Goal: Task Accomplishment & Management: Complete application form

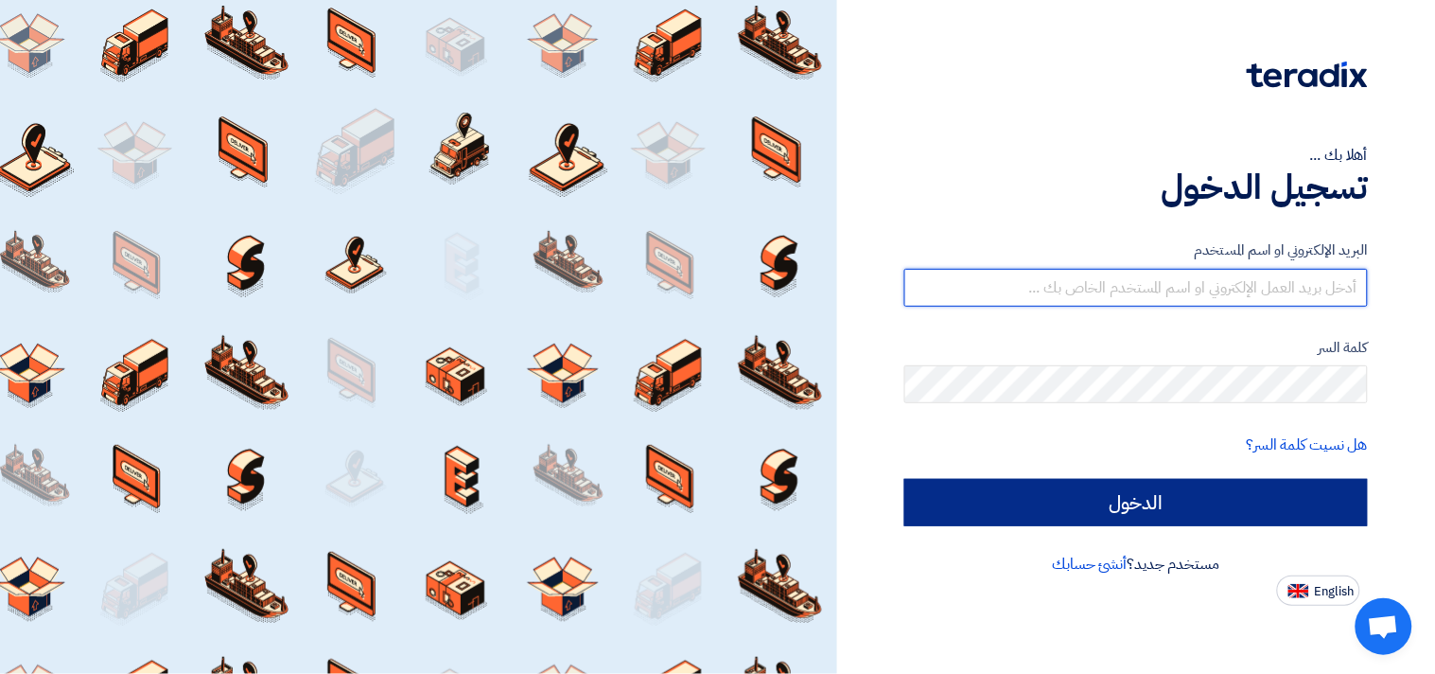
type input "[EMAIL_ADDRESS][DOMAIN_NAME]"
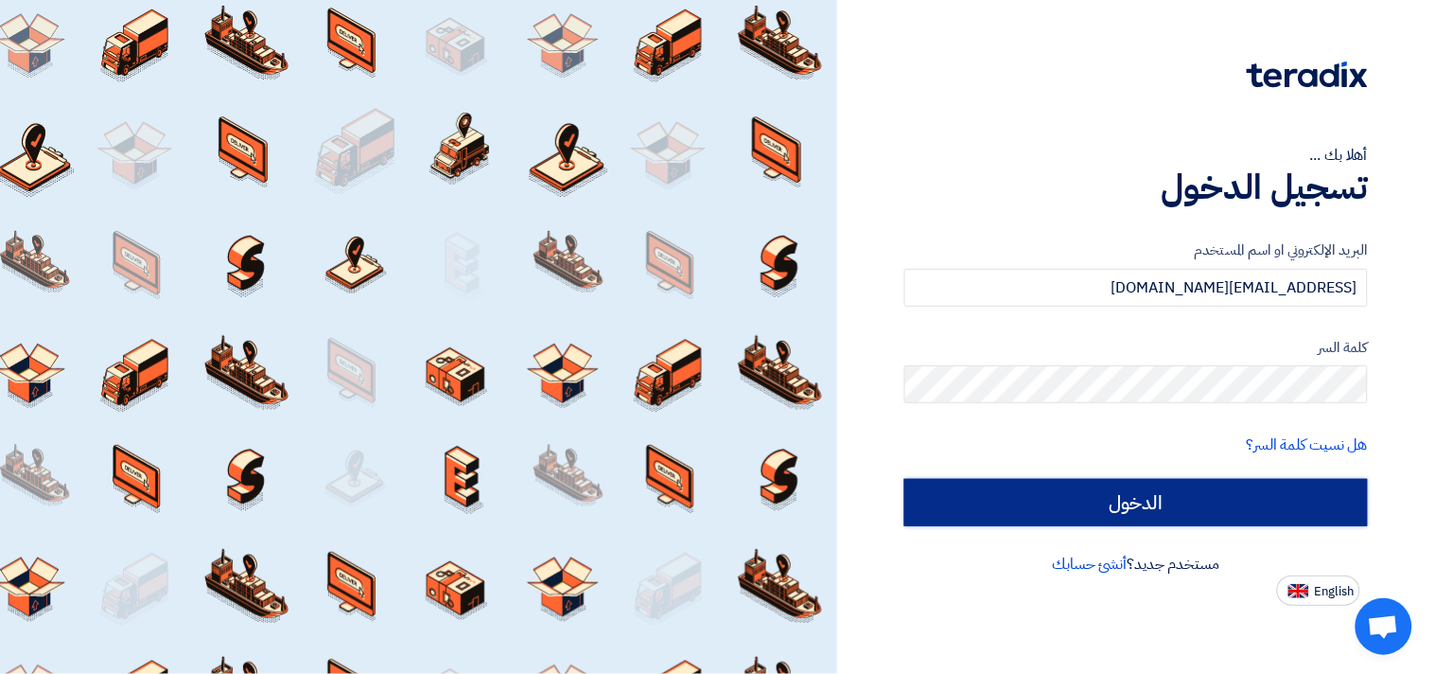
click at [1136, 507] on input "الدخول" at bounding box center [1136, 502] width 464 height 47
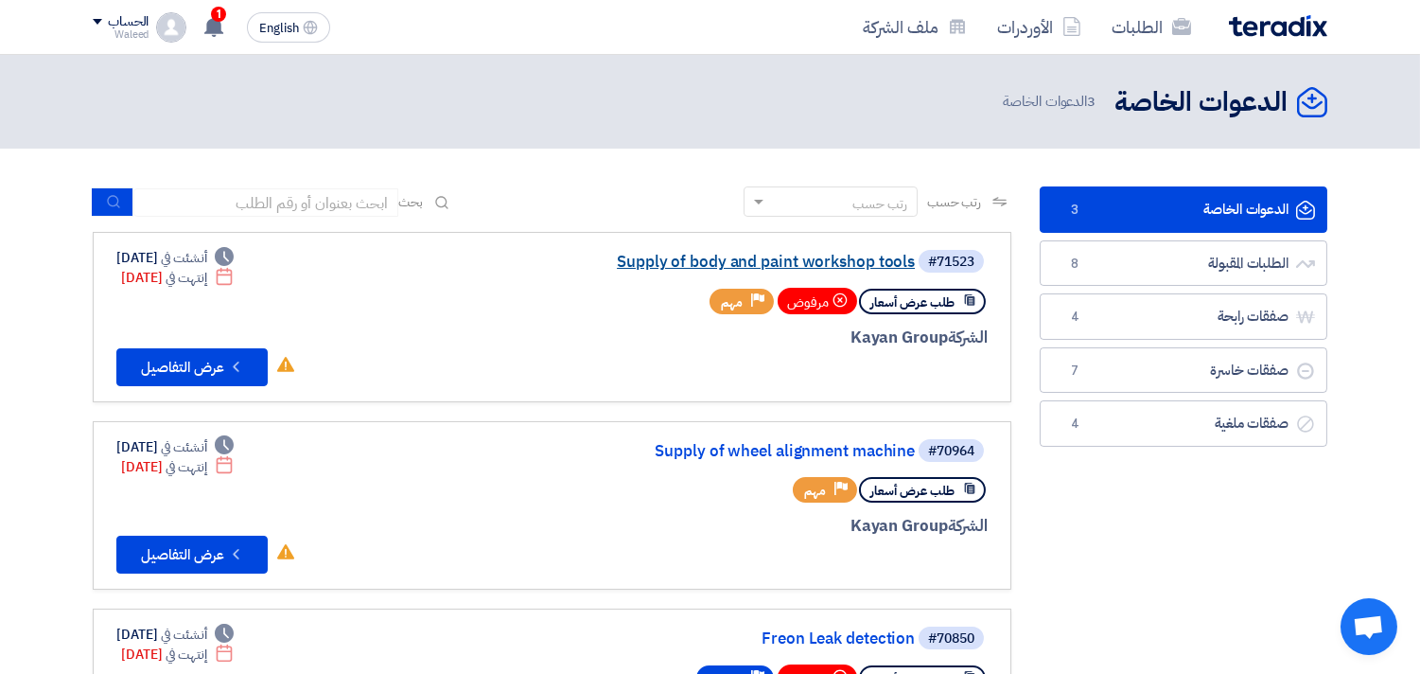
click at [851, 260] on link "Supply of body and paint workshop tools" at bounding box center [725, 262] width 378 height 17
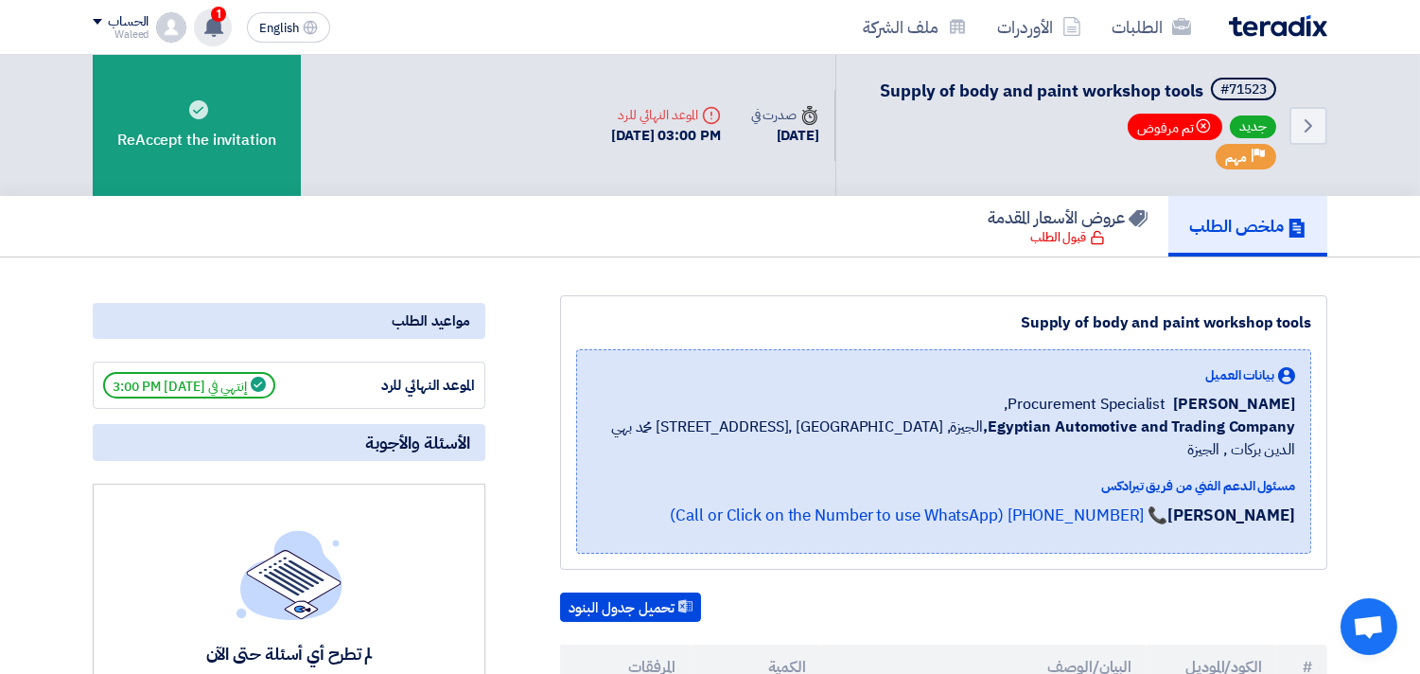
click at [219, 22] on use at bounding box center [213, 26] width 19 height 21
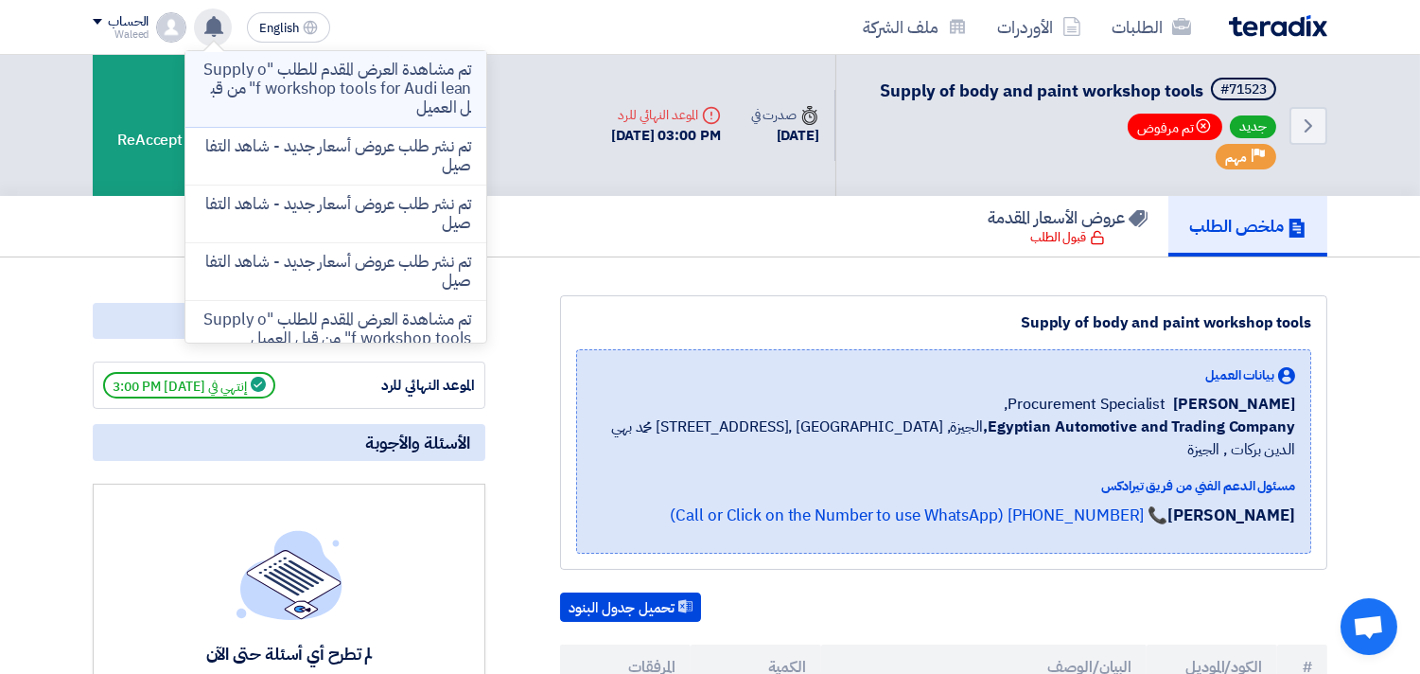
click at [383, 90] on p "تم مشاهدة العرض المقدم للطلب "Supply of workshop tools for Audi lean" من قبل ال…" at bounding box center [336, 89] width 271 height 57
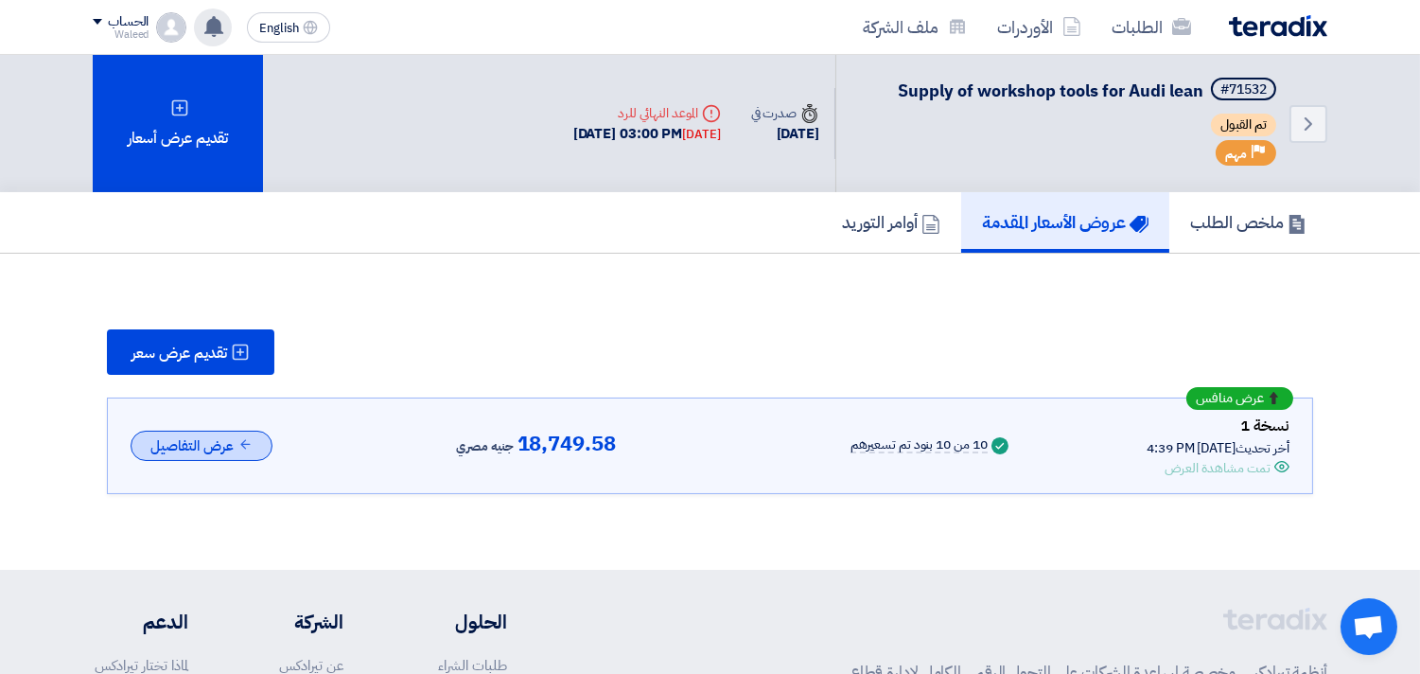
click at [202, 435] on button "عرض التفاصيل" at bounding box center [202, 445] width 142 height 31
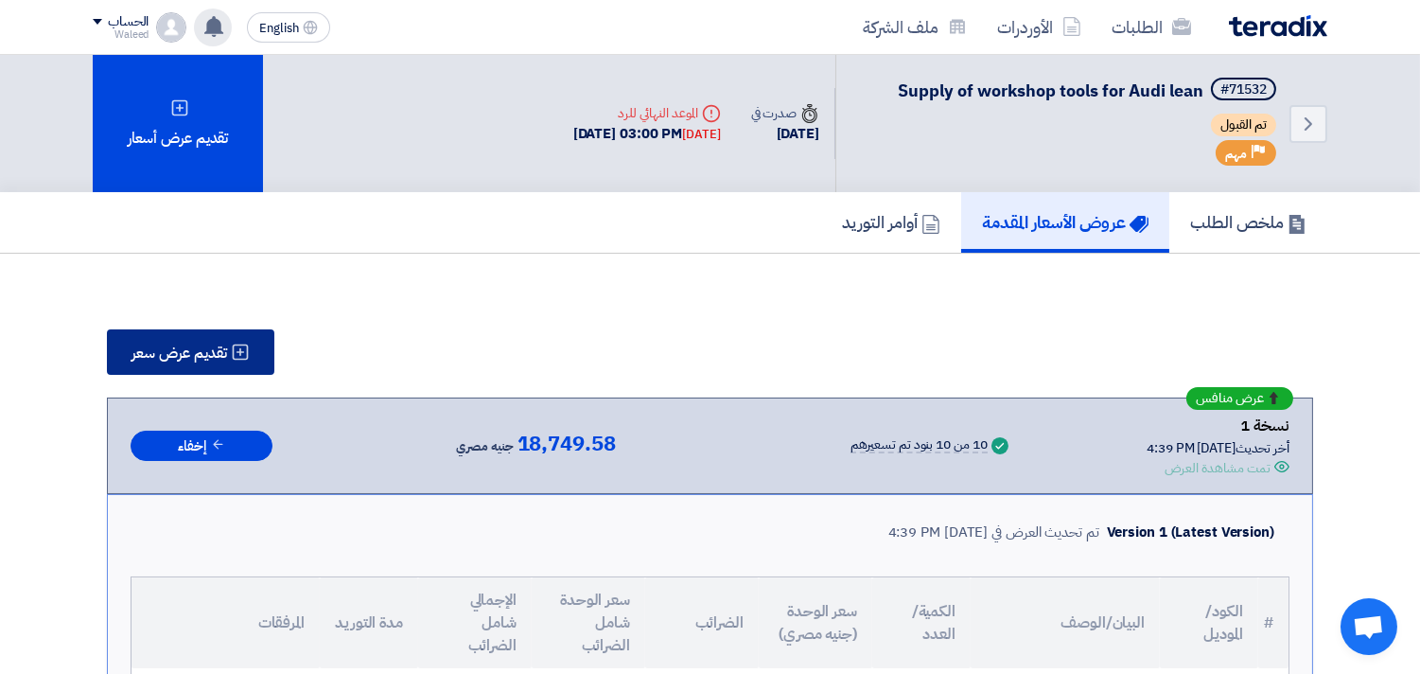
click at [186, 353] on span "تقديم عرض سعر" at bounding box center [179, 352] width 96 height 15
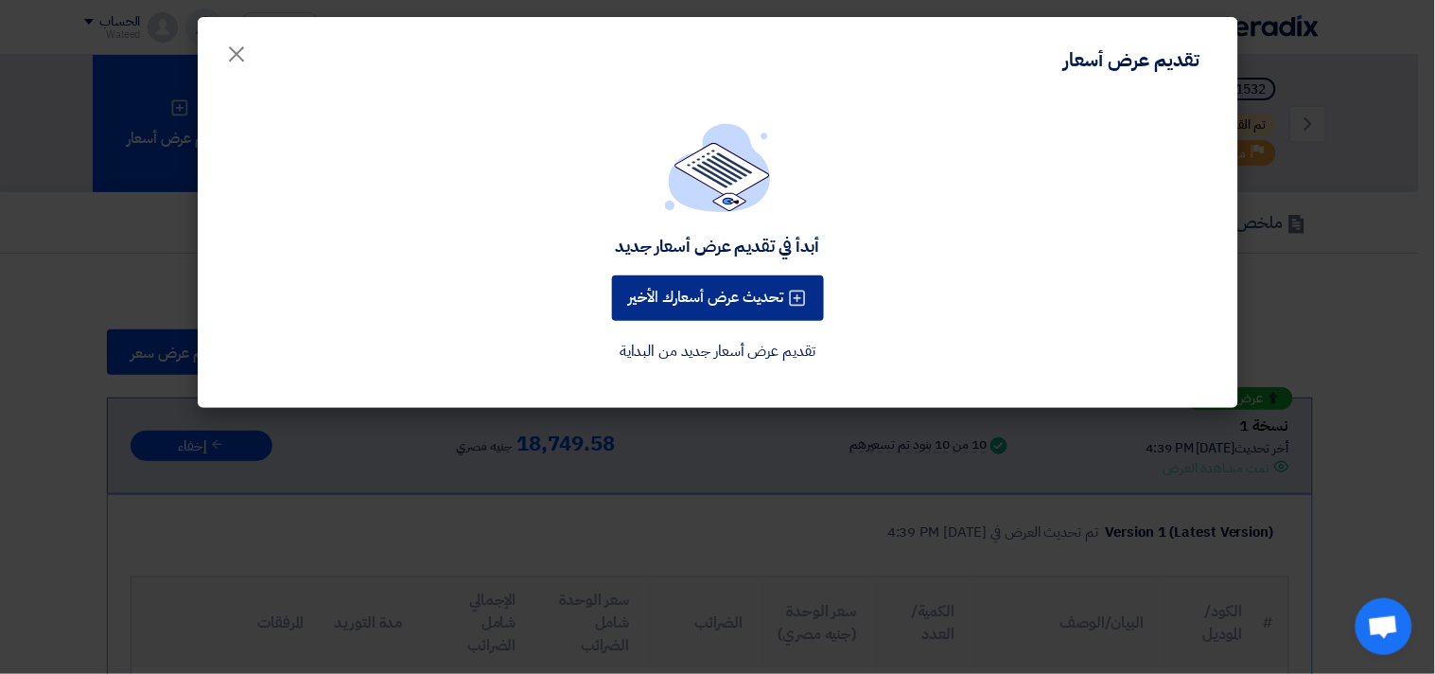
click at [717, 299] on button "تحديث عرض أسعارك الأخير" at bounding box center [718, 297] width 212 height 45
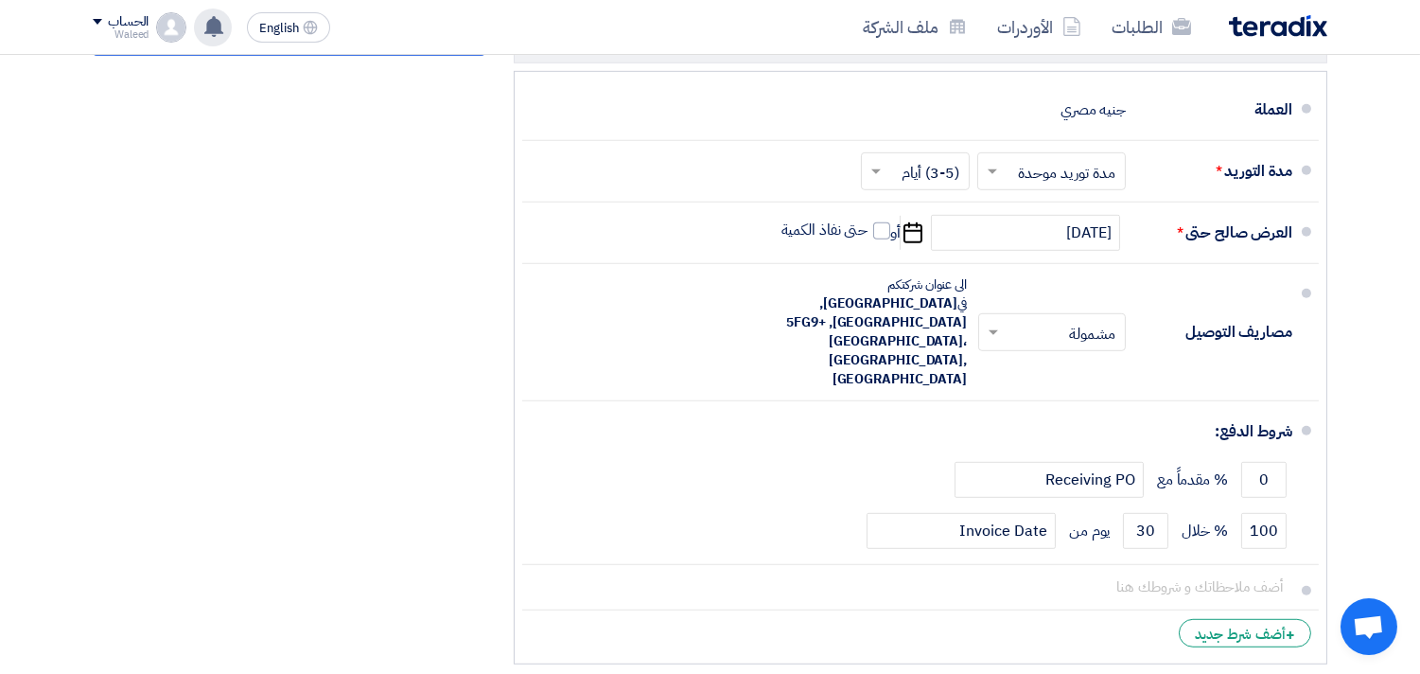
scroll to position [2150, 0]
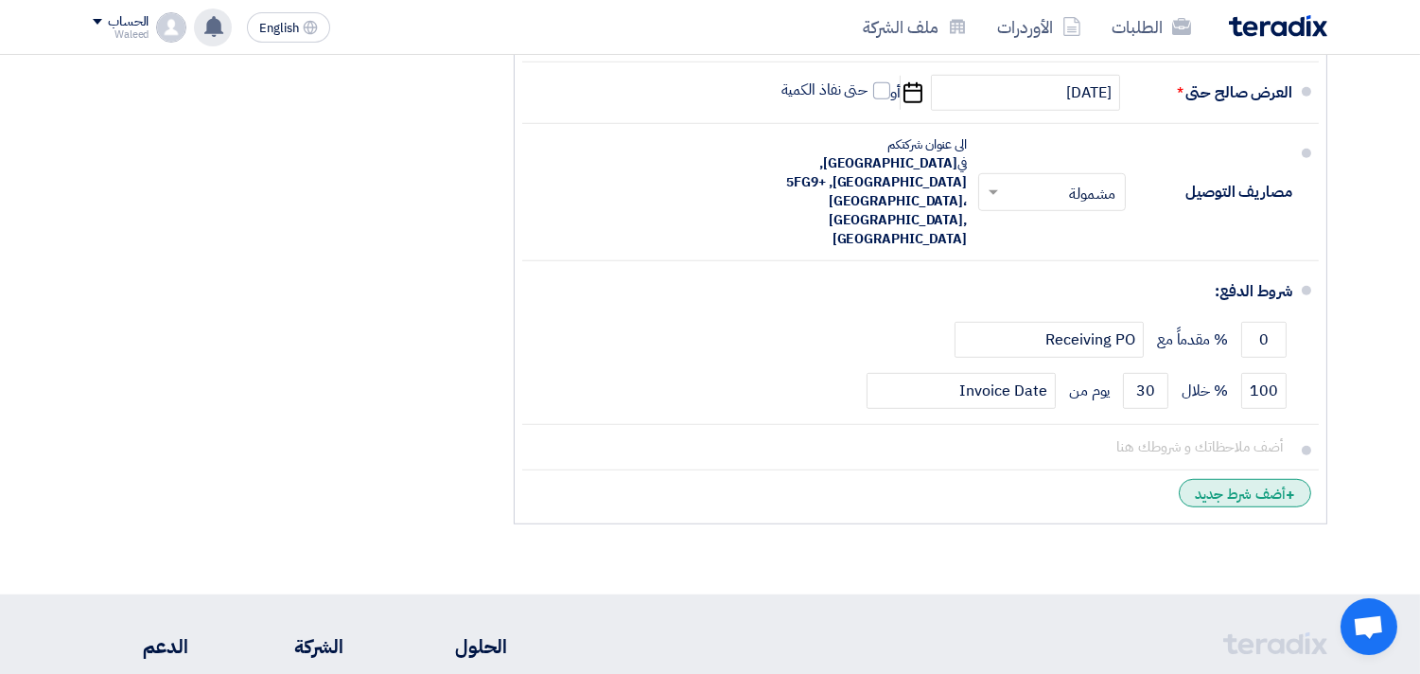
click at [1261, 479] on div "+ أضف شرط جديد" at bounding box center [1245, 493] width 132 height 28
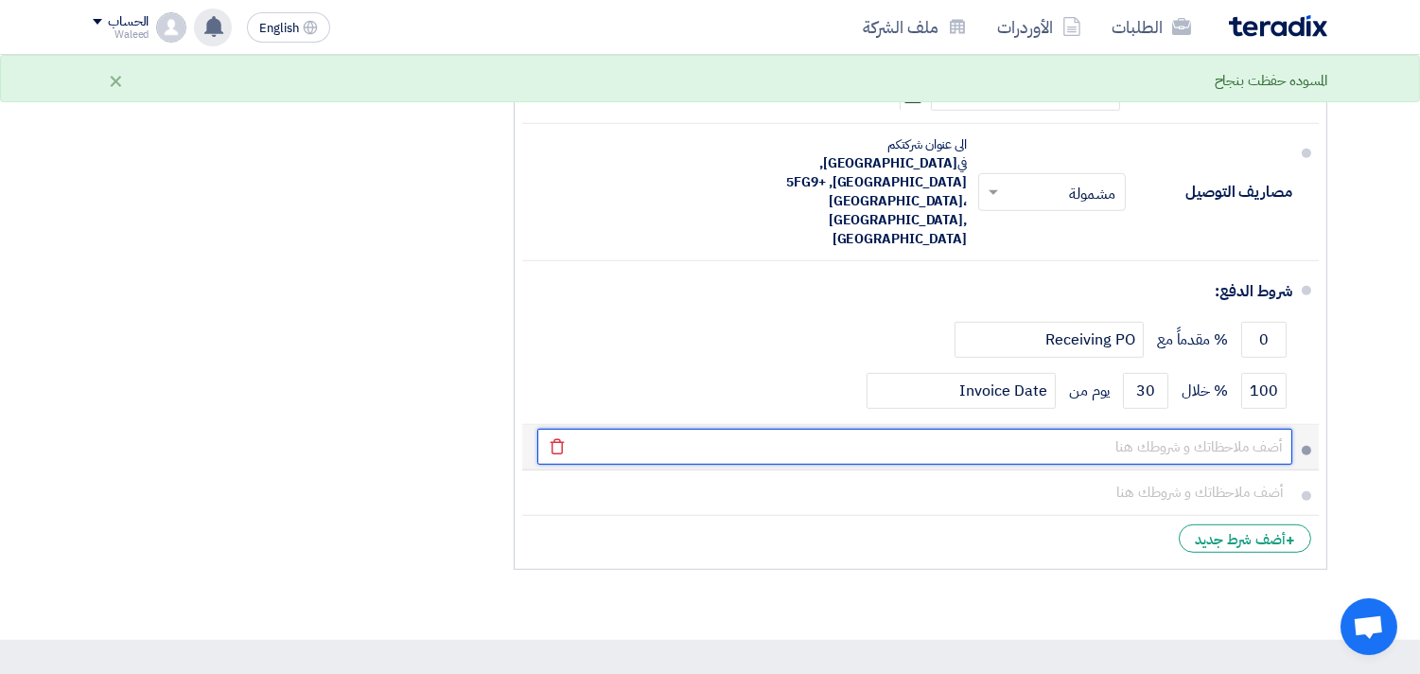
click at [1234, 429] on input "text" at bounding box center [914, 447] width 755 height 36
type input "f"
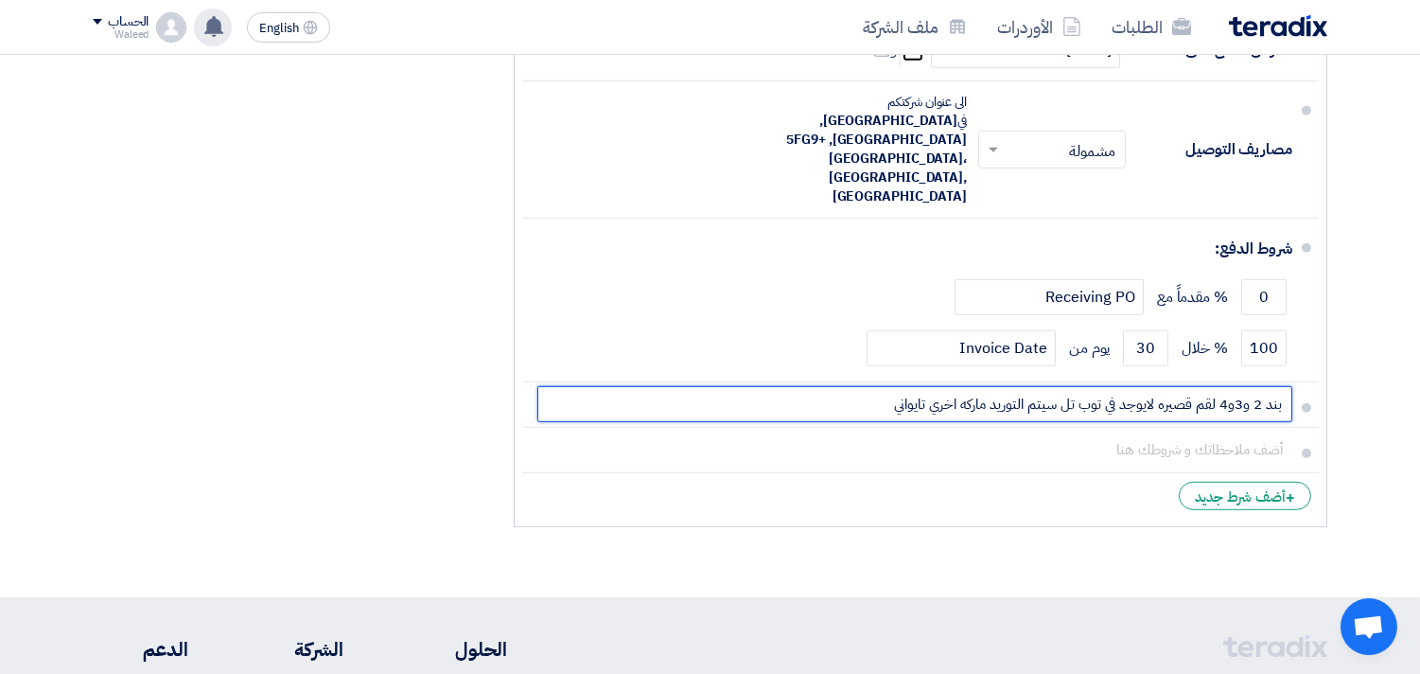
scroll to position [2198, 0]
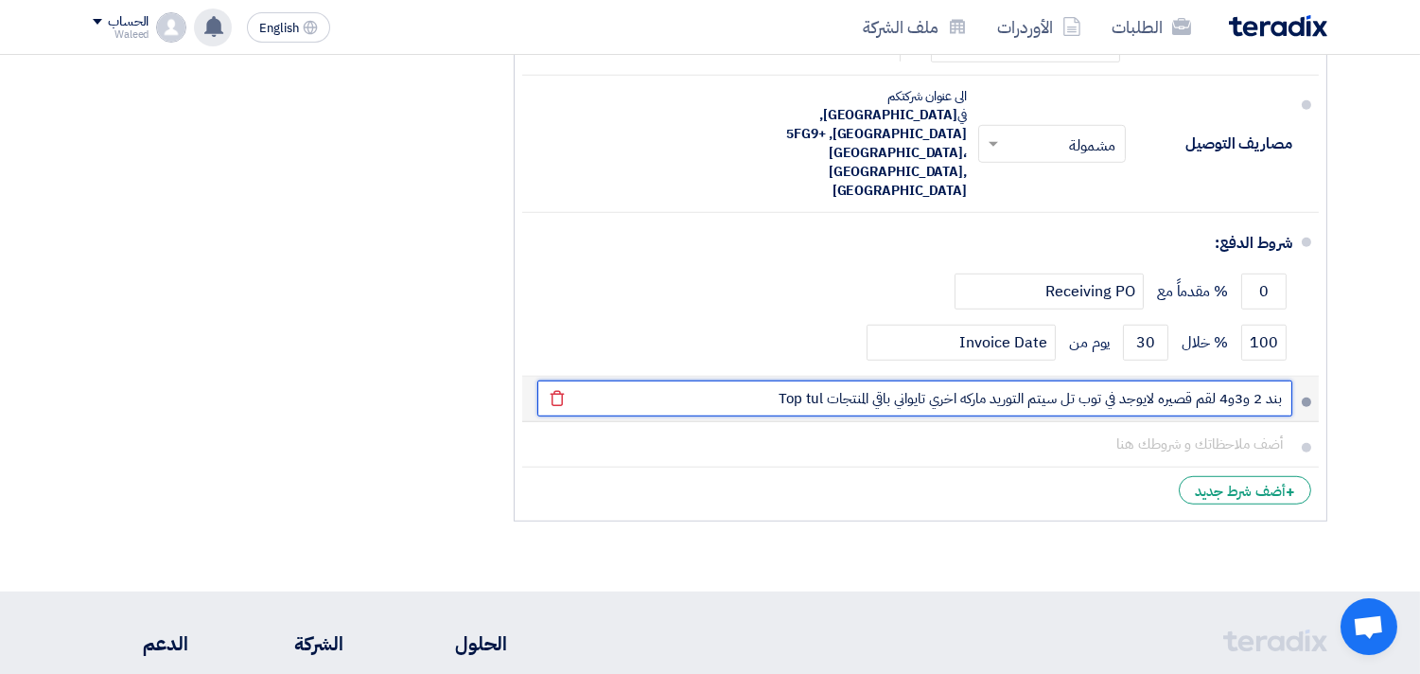
click at [1064, 380] on input "بند 2 و3و4 لقم قصيره لايوجد في توب تل سيتم التوريد ماركه اخري تايواني باقي المن…" at bounding box center [914, 398] width 755 height 36
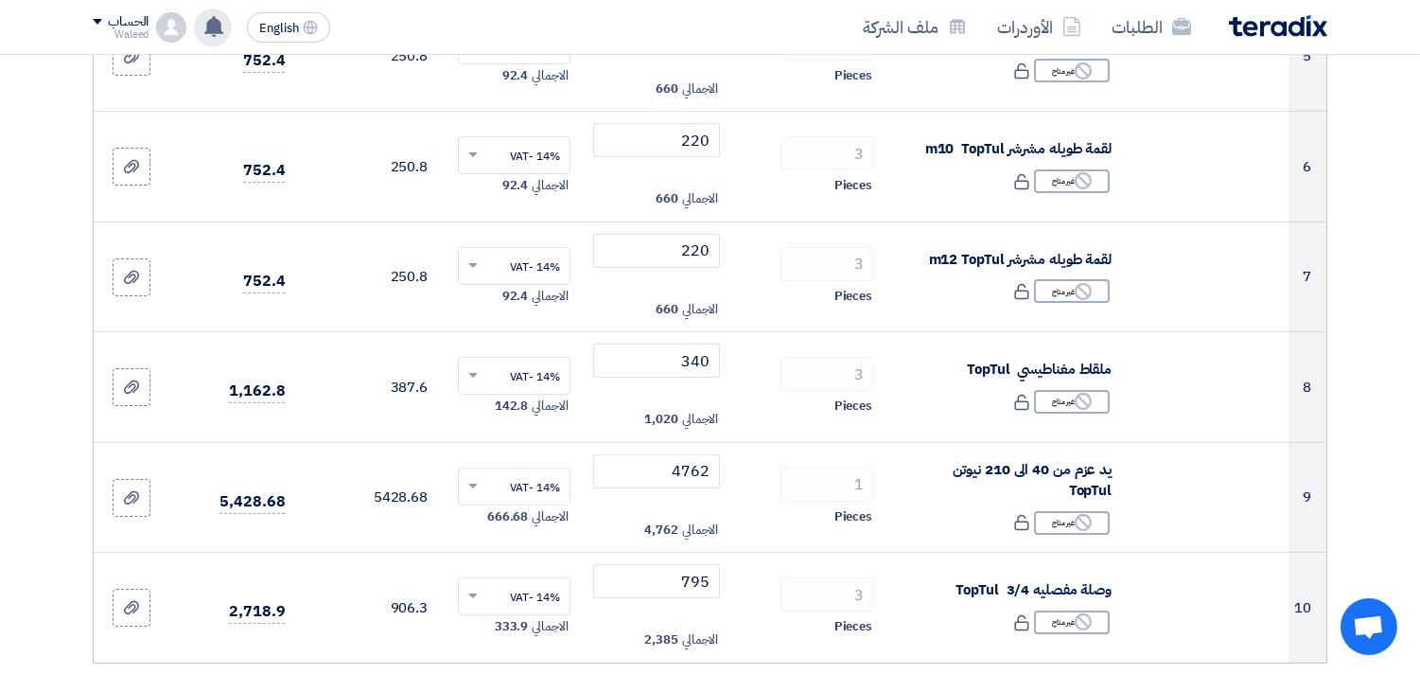
scroll to position [0, 0]
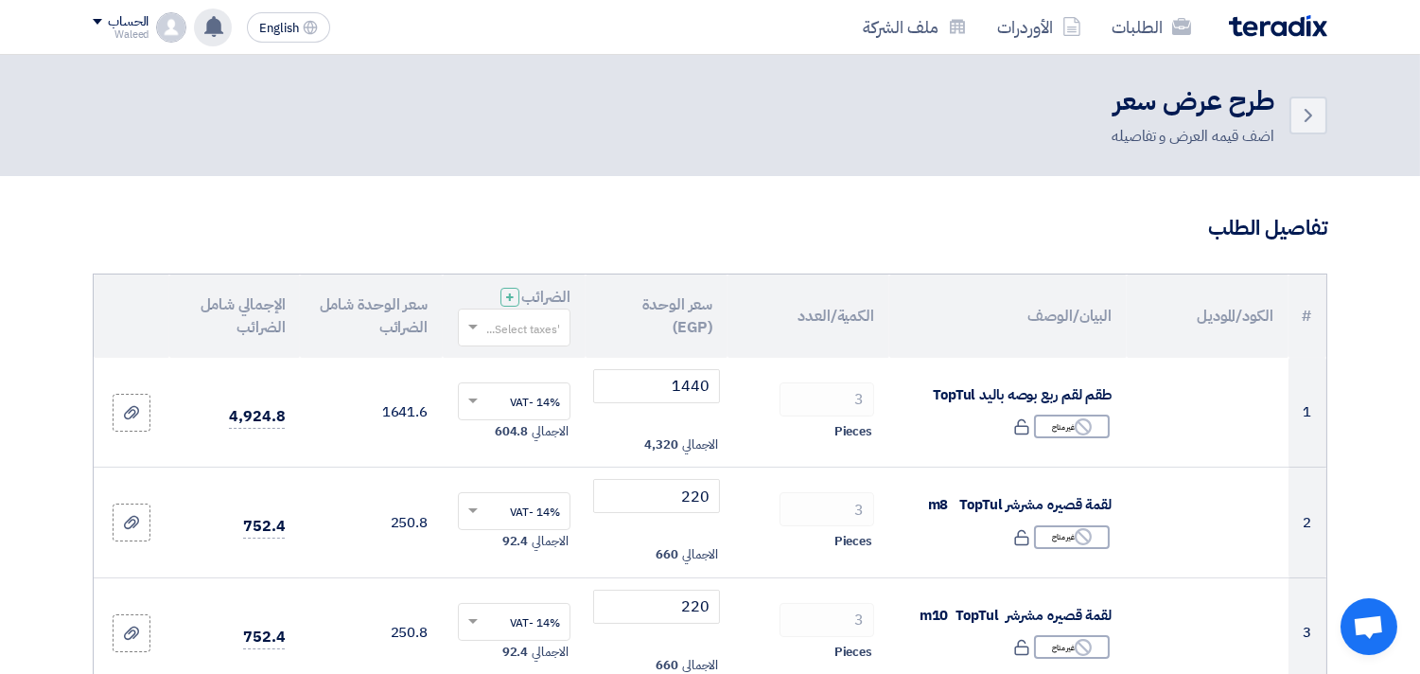
type input "بند 2 و3و4 لقم قصيره لايوجد في توب تل قصير سيتم التوريد ماركه اخري تايواني باقي…"
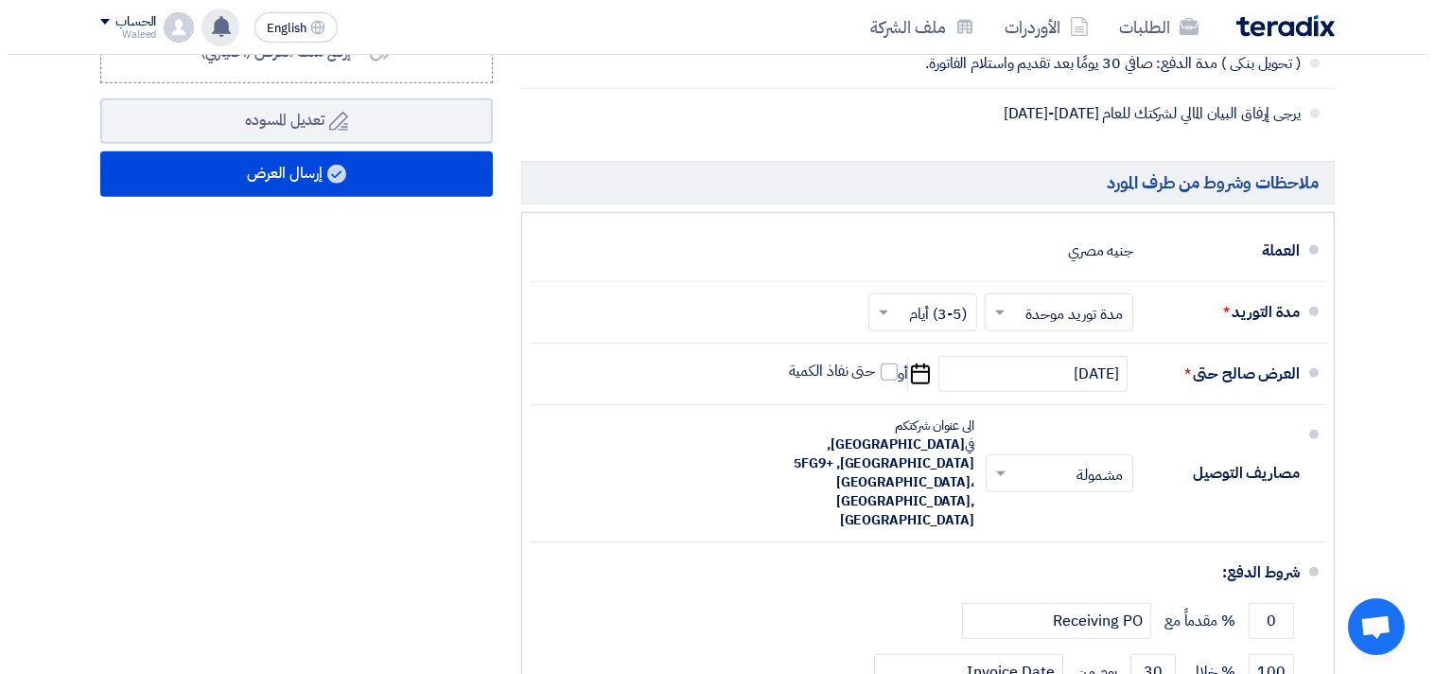
scroll to position [1886, 0]
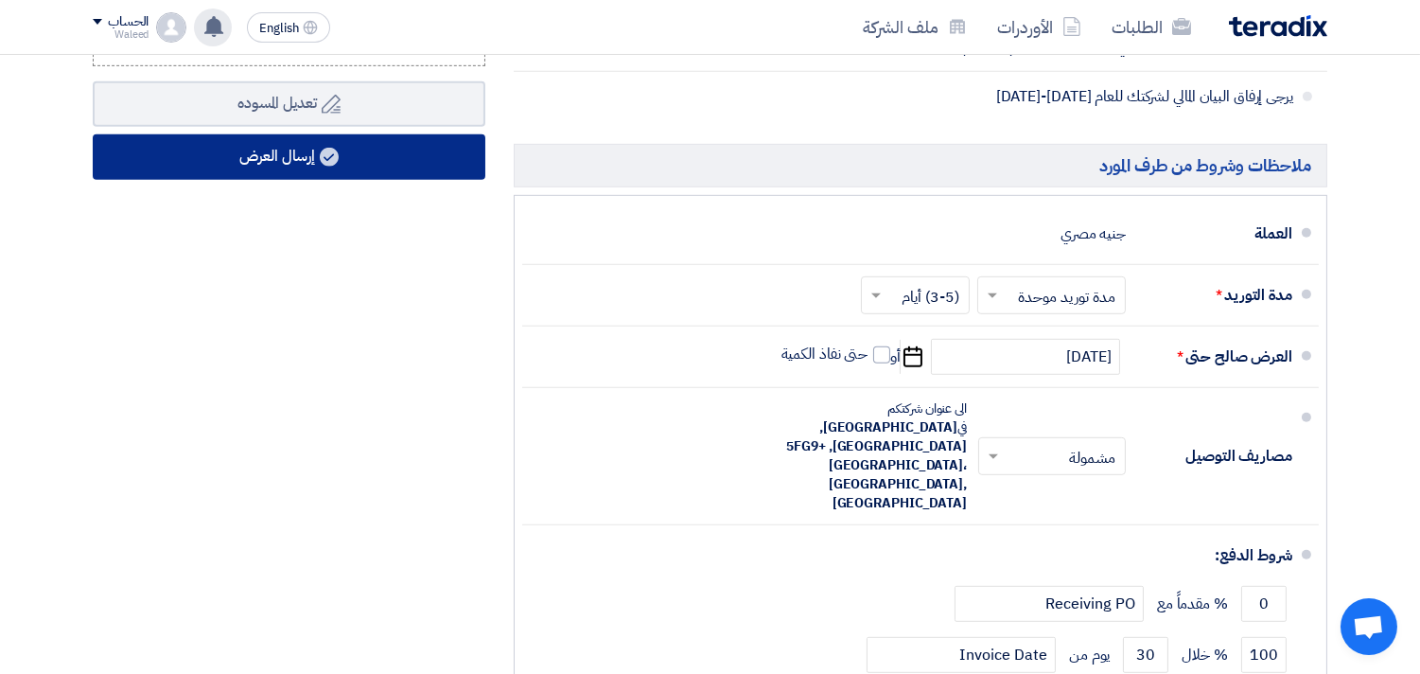
click at [261, 165] on button "إرسال العرض" at bounding box center [289, 156] width 393 height 45
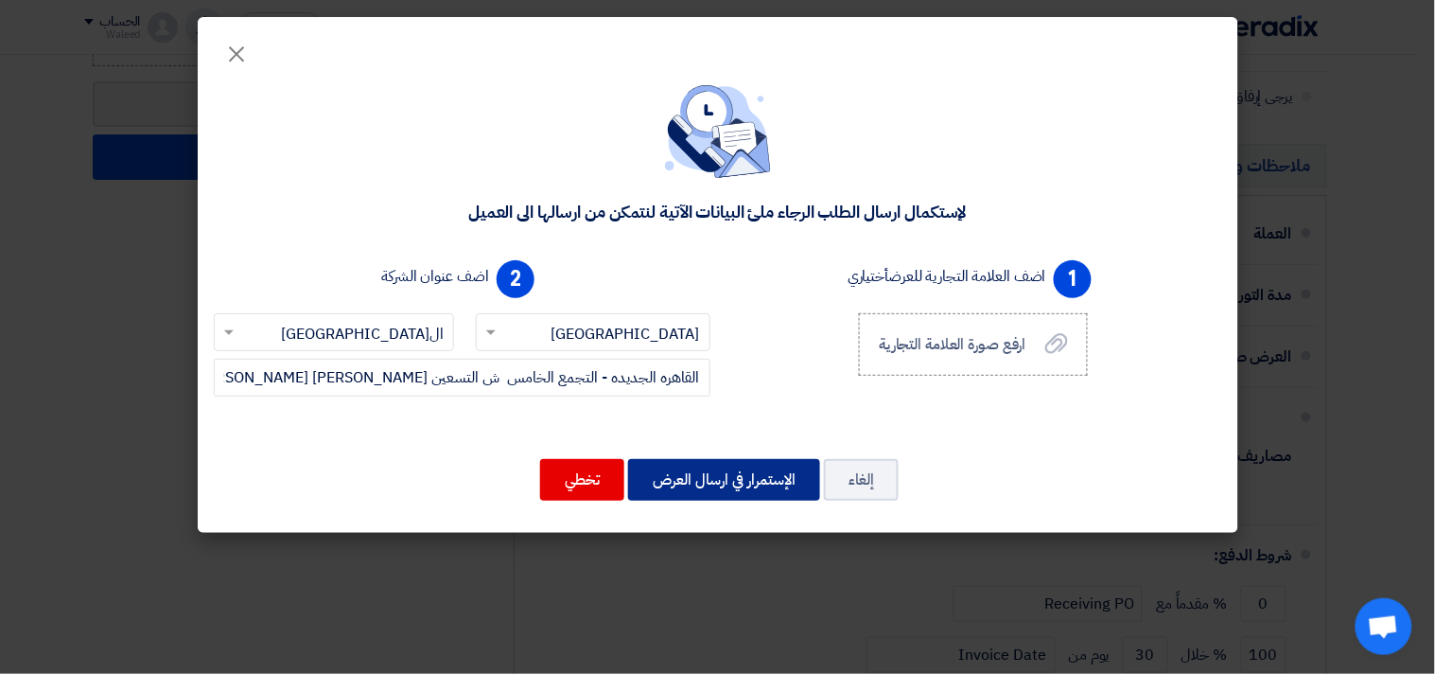
click at [700, 474] on button "الإستمرار في ارسال العرض" at bounding box center [724, 480] width 192 height 42
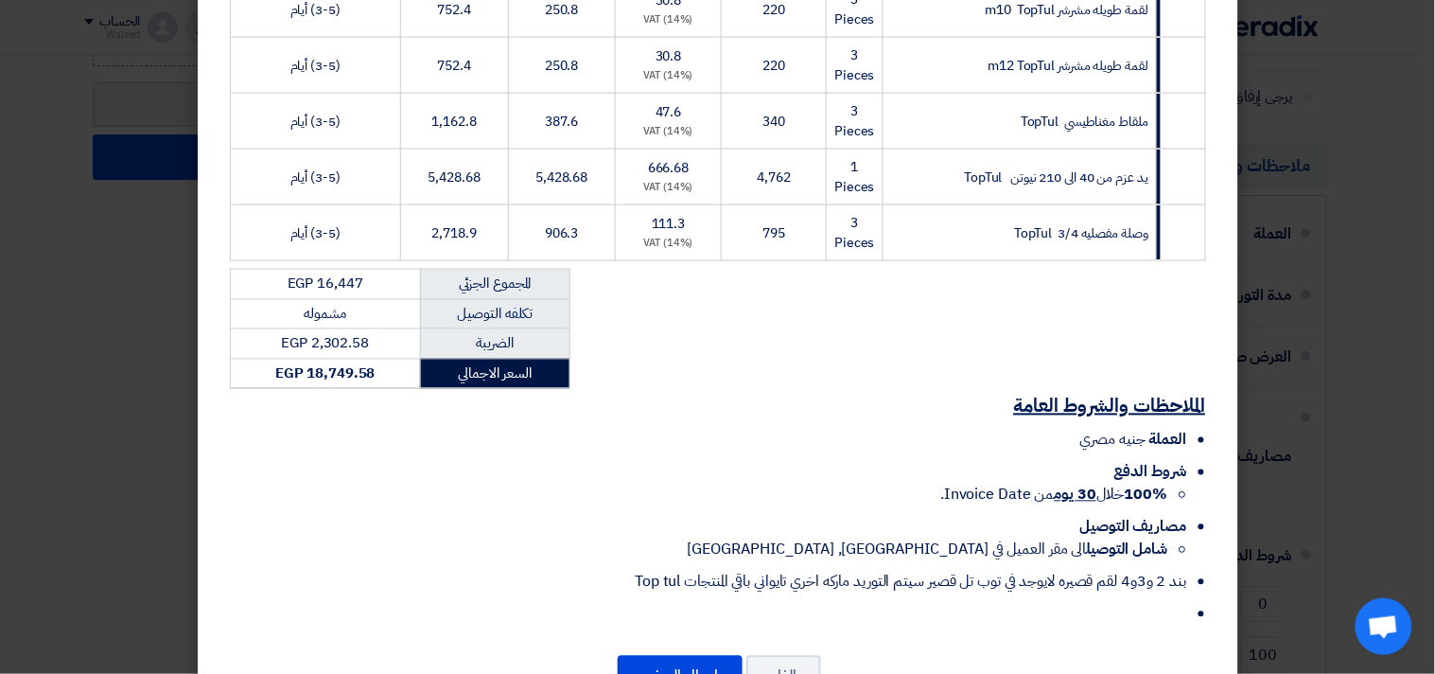
scroll to position [726, 0]
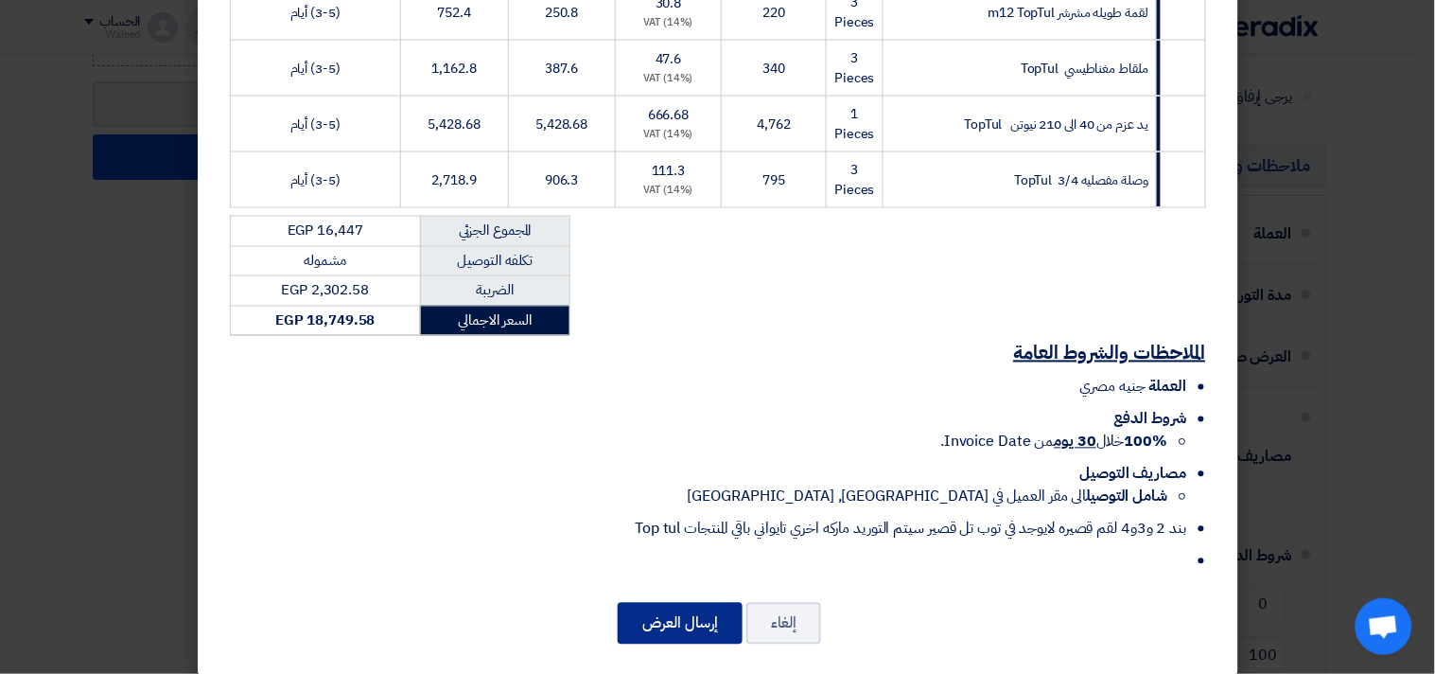
click at [692, 606] on button "إرسال العرض" at bounding box center [680, 624] width 125 height 42
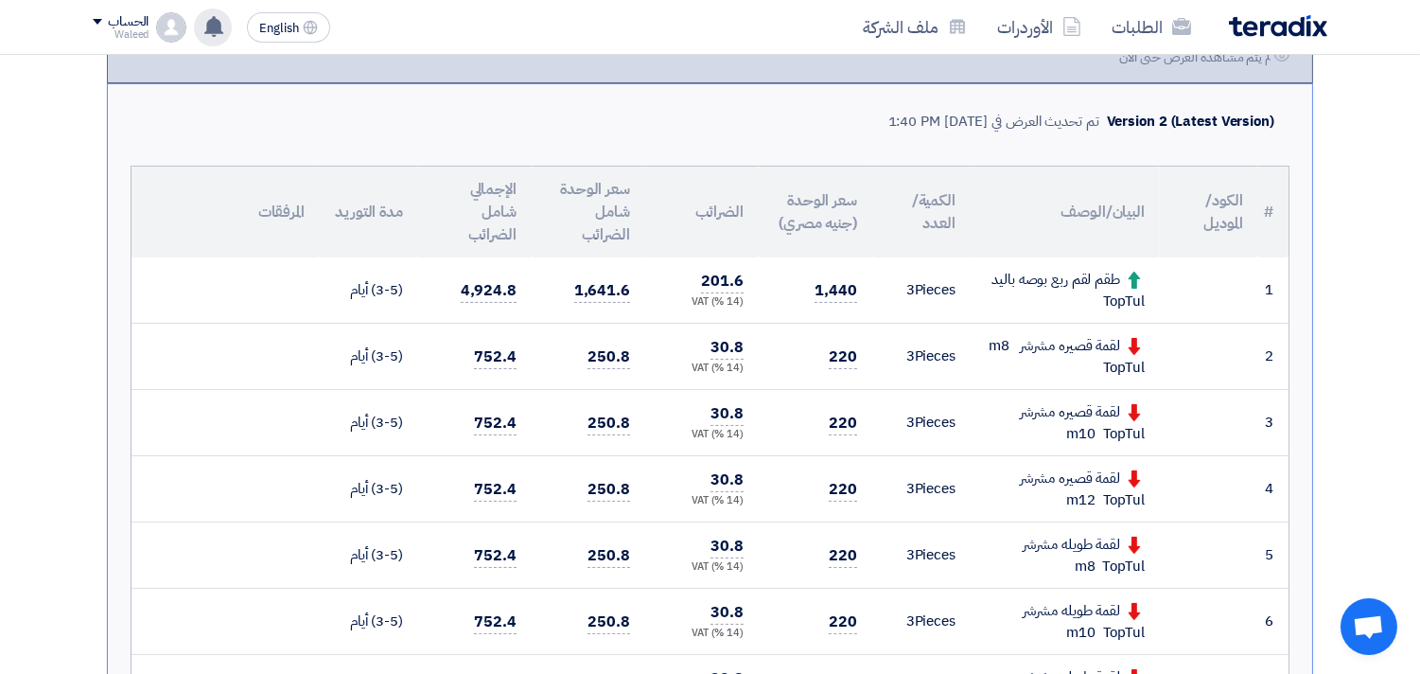
scroll to position [408, 0]
click at [216, 23] on use at bounding box center [213, 26] width 19 height 21
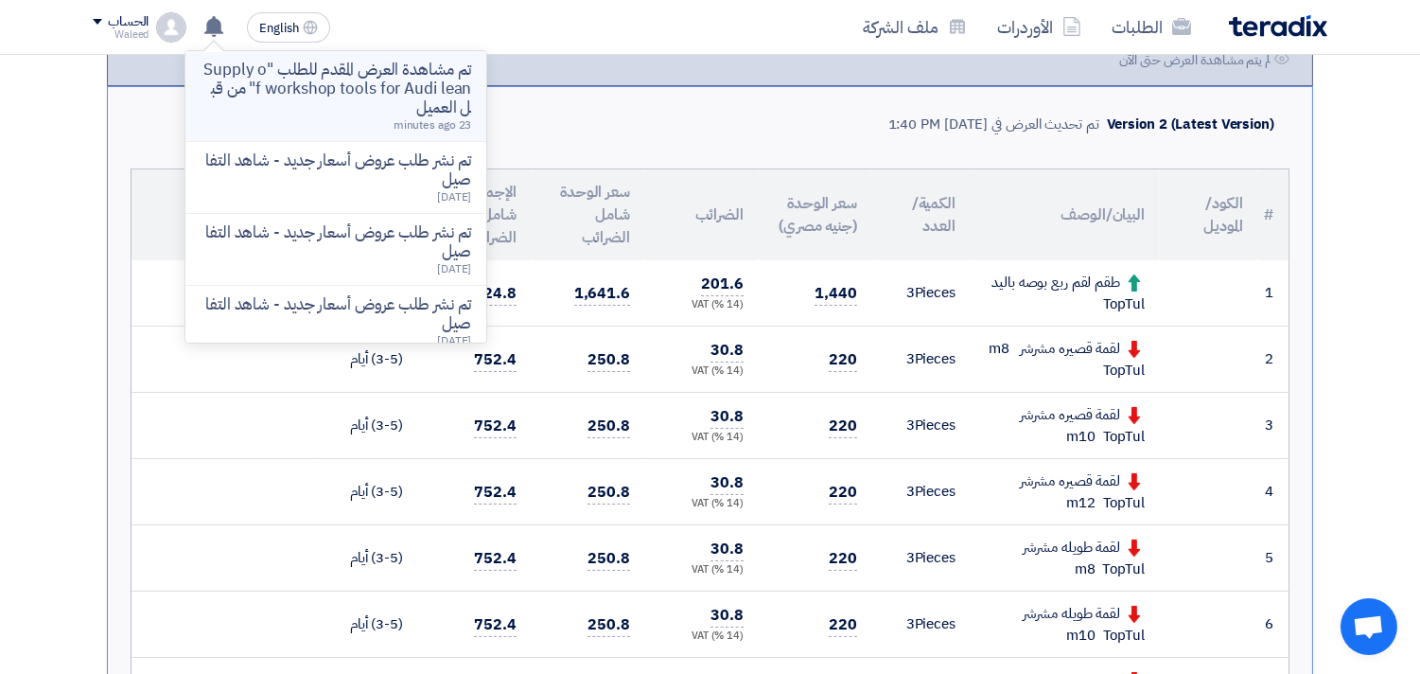
click at [361, 93] on p "تم مشاهدة العرض المقدم للطلب "Supply of workshop tools for Audi lean" من قبل ال…" at bounding box center [336, 89] width 271 height 57
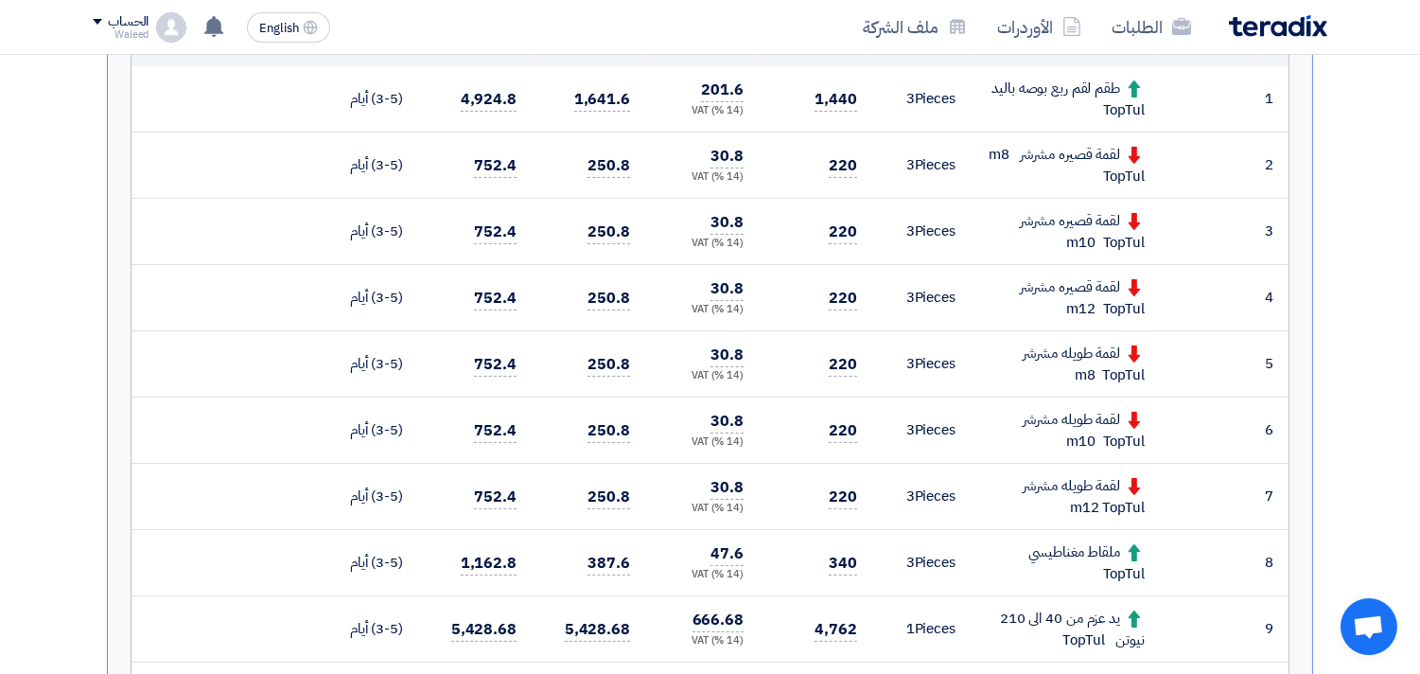
scroll to position [251, 0]
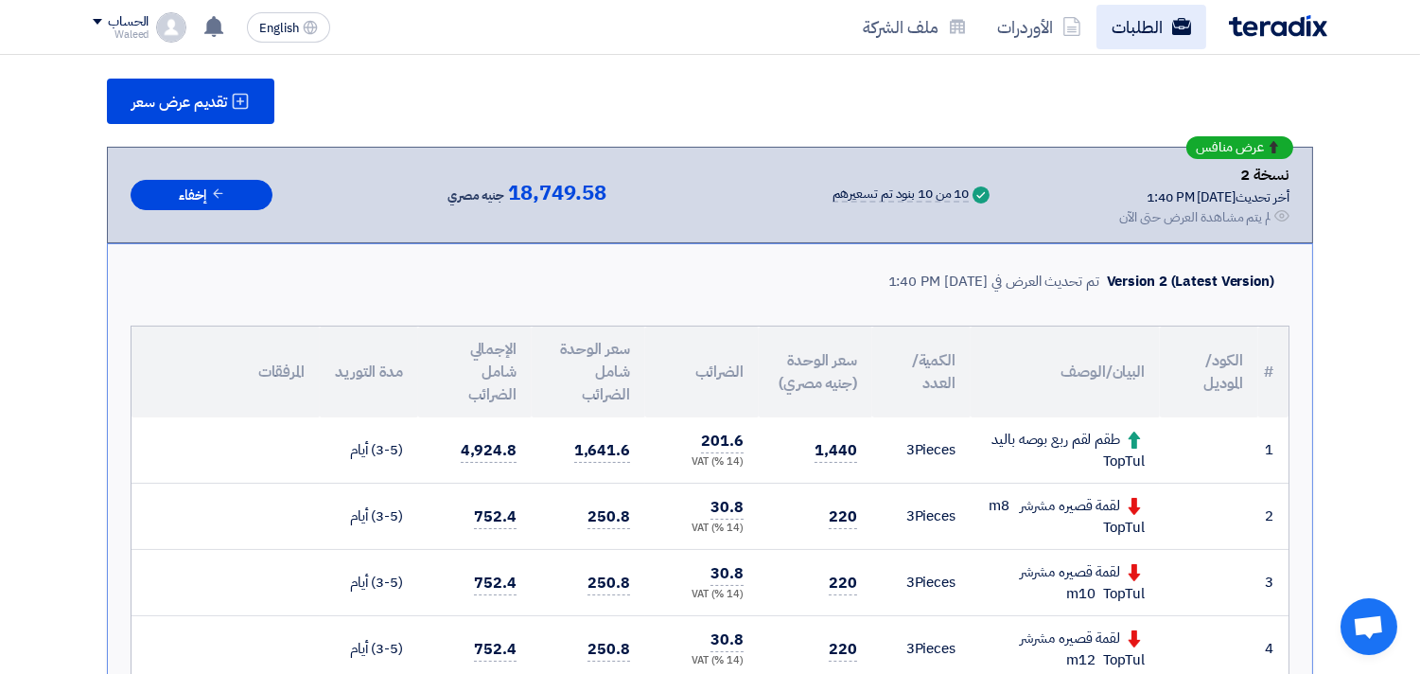
click at [1149, 25] on link "الطلبات" at bounding box center [1151, 27] width 110 height 44
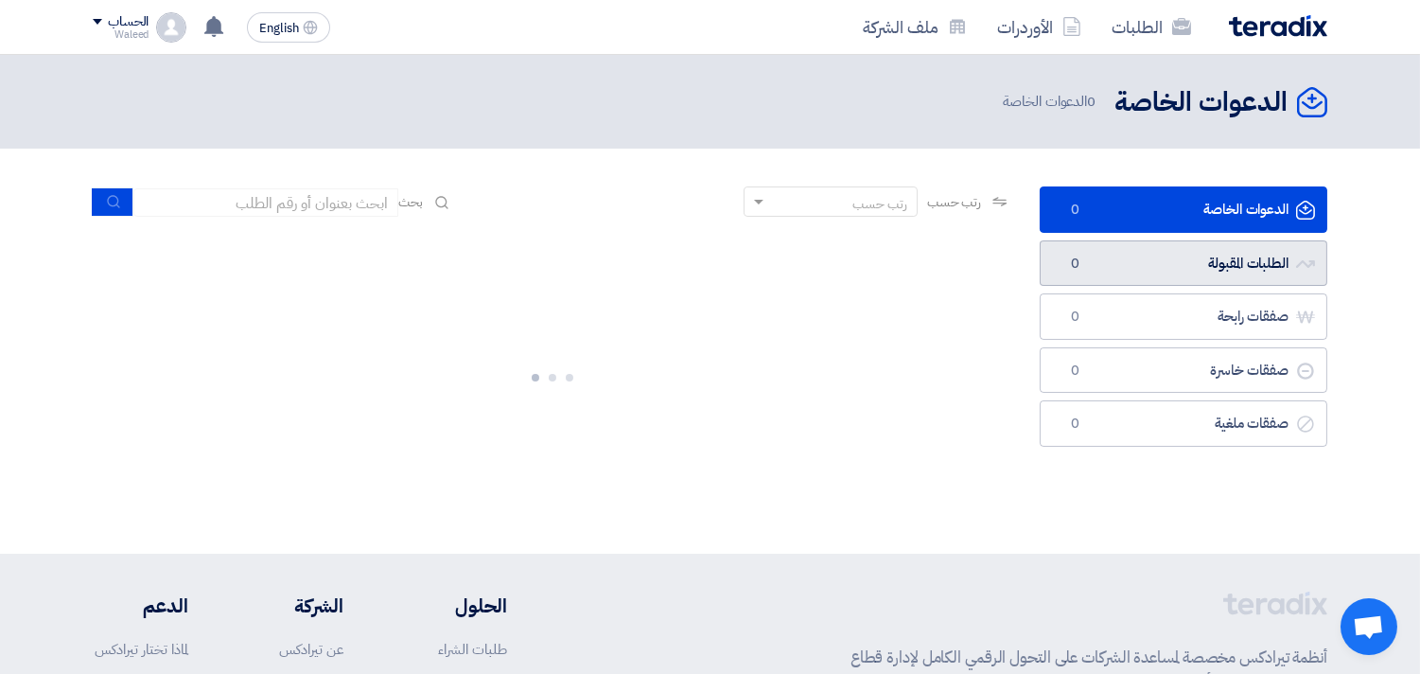
click at [1130, 263] on link "الطلبات المقبولة الطلبات المقبولة 0" at bounding box center [1184, 263] width 288 height 46
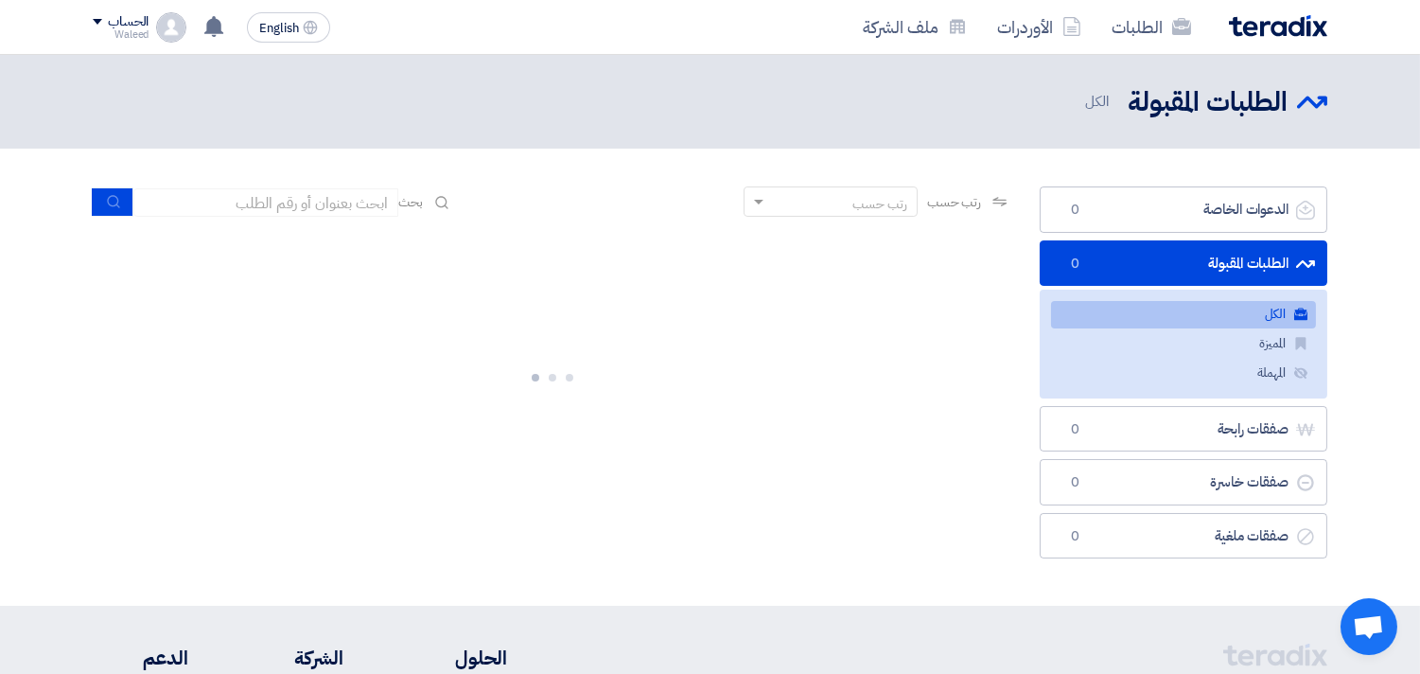
click at [946, 588] on section "الدعوات الخاصة الدعوات الخاصة 0 الطلبات المقبولة الطلبات المقبولة 0 الكل الكل ا…" at bounding box center [710, 377] width 1420 height 457
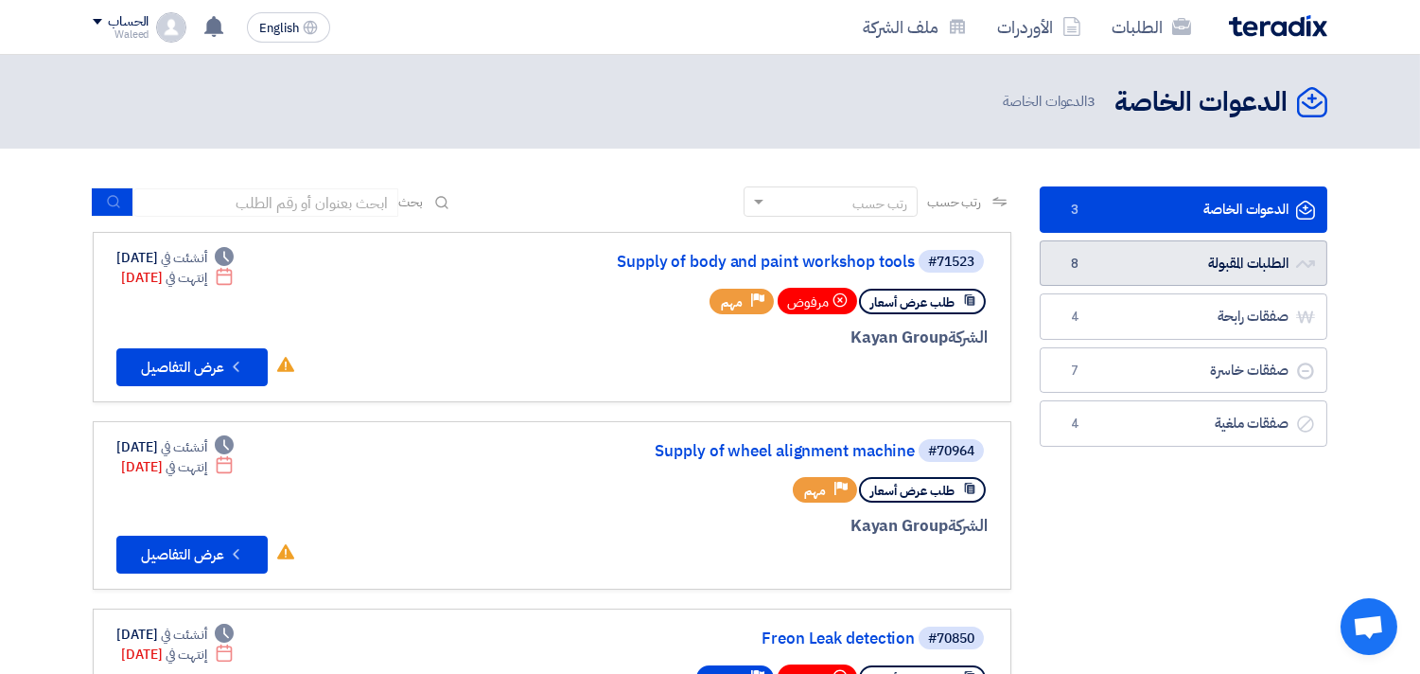
click at [1142, 262] on link "الطلبات المقبولة الطلبات المقبولة 8" at bounding box center [1184, 263] width 288 height 46
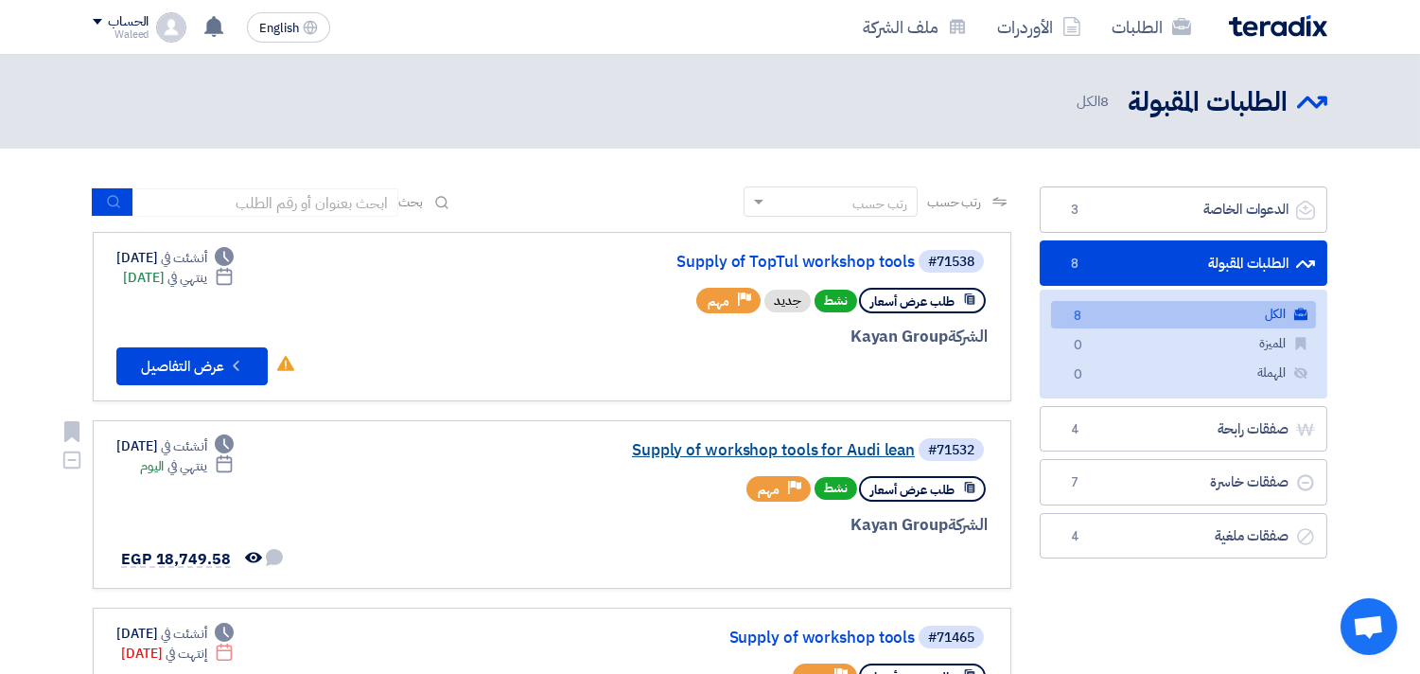
click at [798, 442] on link "Supply of workshop tools for Audi lean" at bounding box center [725, 450] width 378 height 17
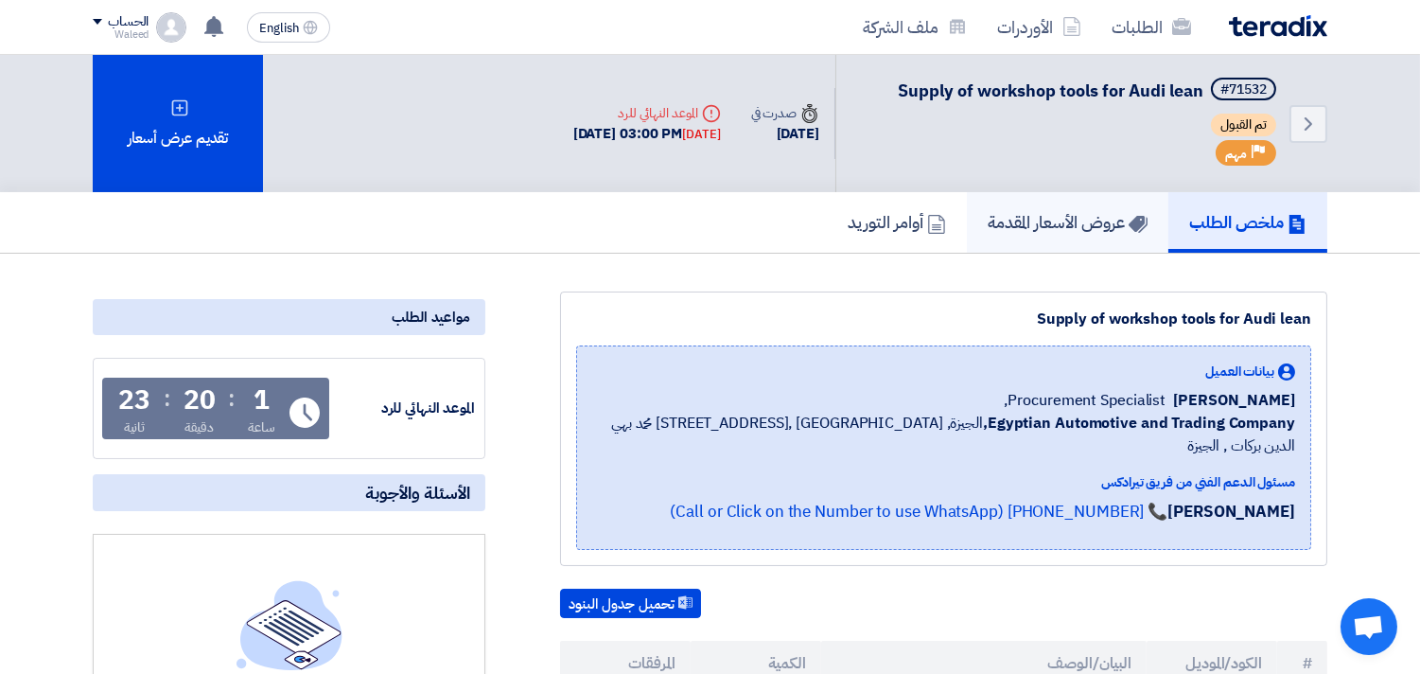
click at [1034, 218] on h5 "عروض الأسعار المقدمة" at bounding box center [1068, 222] width 160 height 22
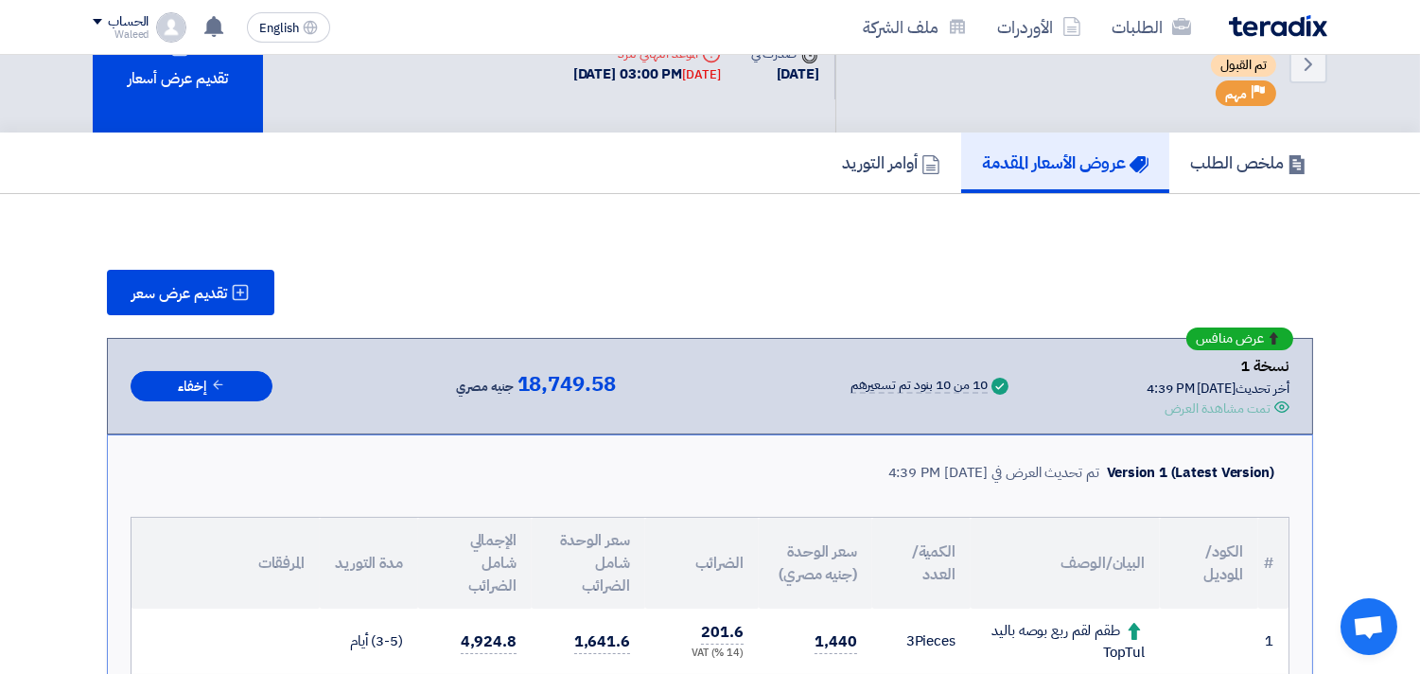
scroll to position [41, 0]
